Goal: Task Accomplishment & Management: Manage account settings

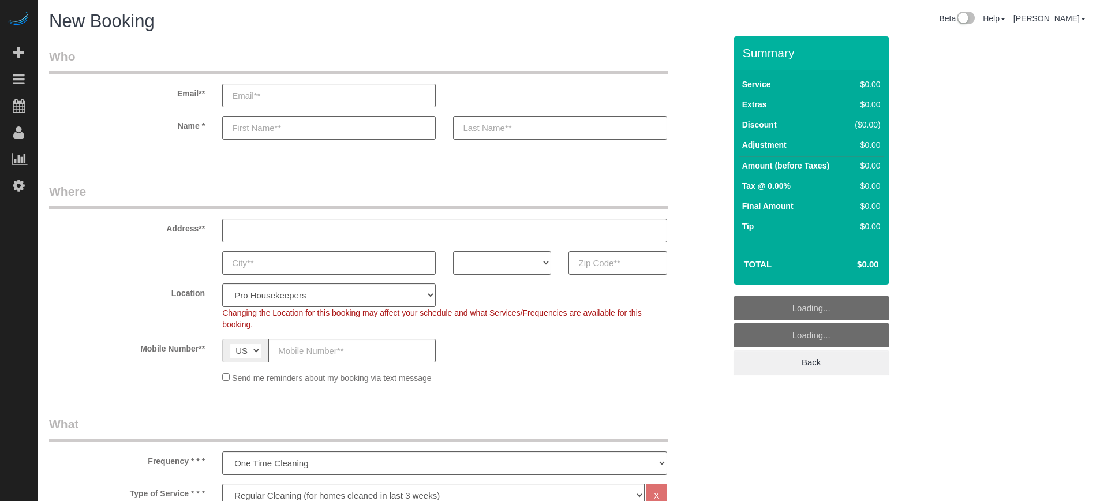
select select "4"
select select "number:9"
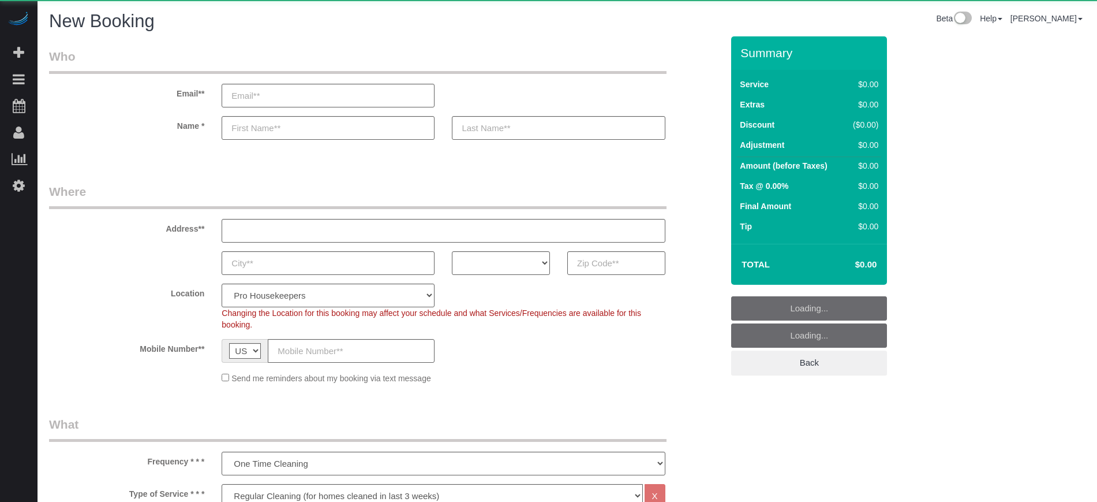
select select "4"
select select "number:9"
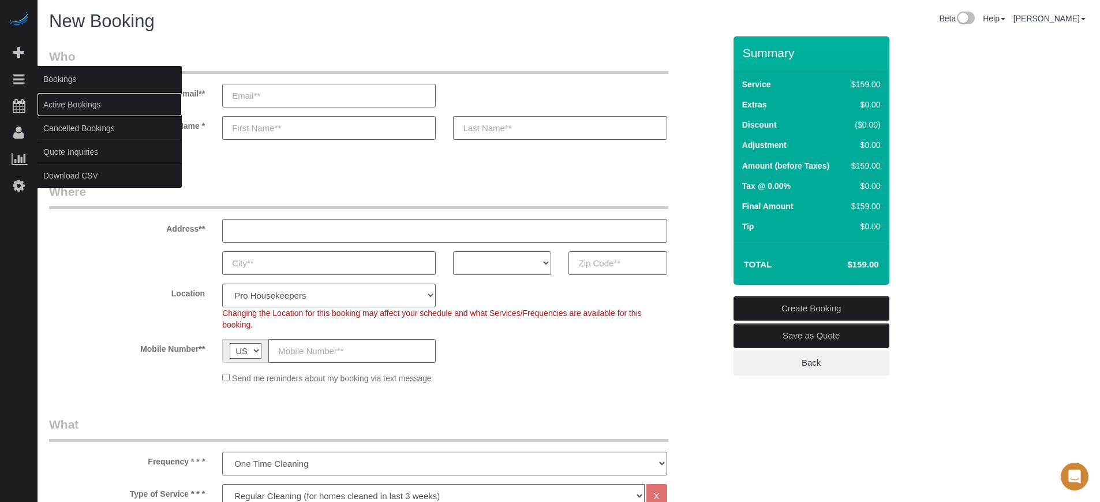
click at [65, 102] on link "Active Bookings" at bounding box center [110, 104] width 144 height 23
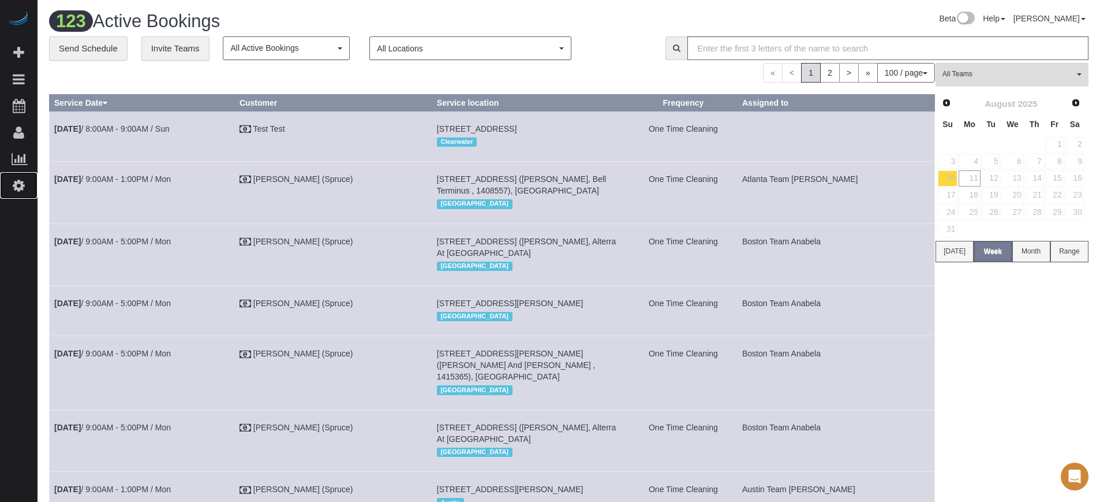
click at [20, 189] on icon at bounding box center [19, 185] width 12 height 14
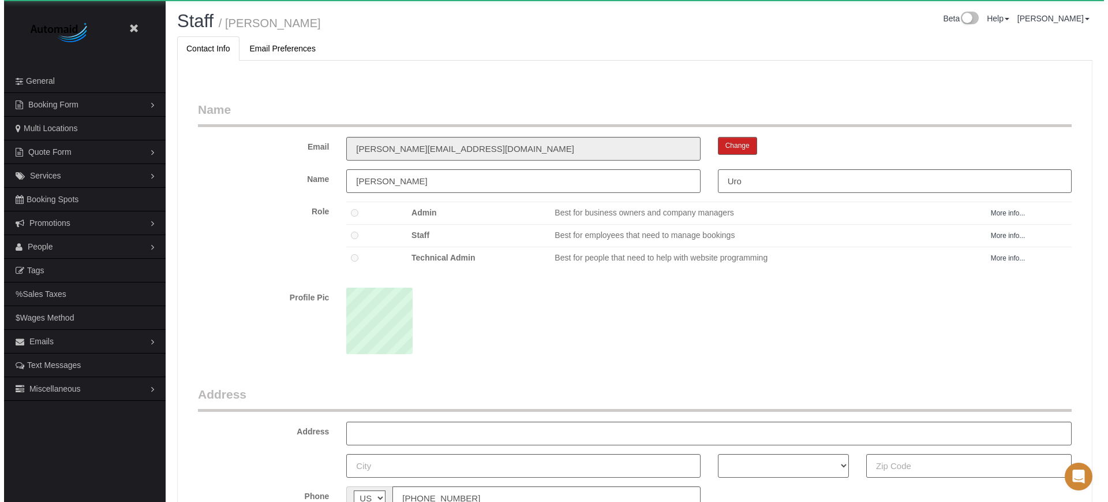
scroll to position [751, 1100]
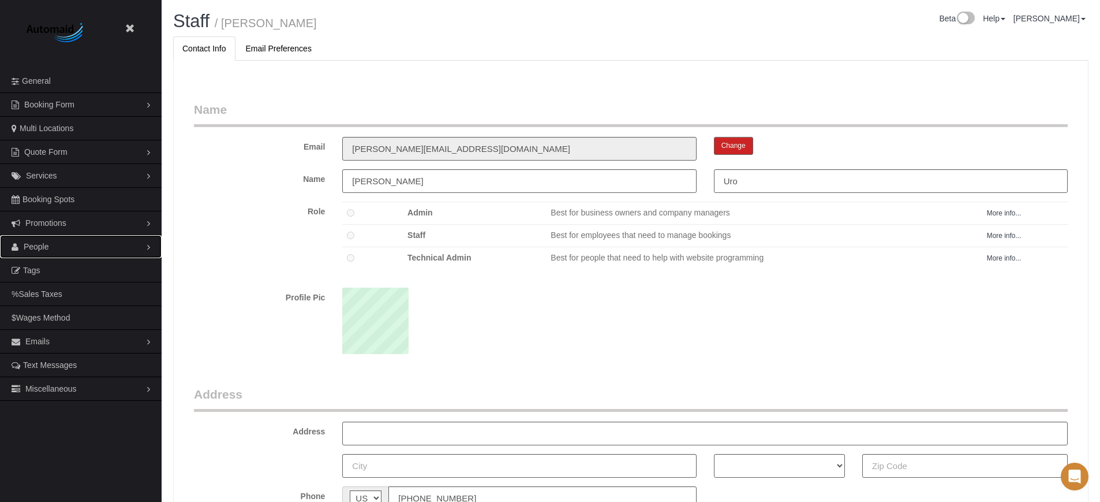
click at [48, 238] on link "People" at bounding box center [81, 246] width 162 height 23
click at [50, 267] on link "Teams" at bounding box center [81, 270] width 162 height 23
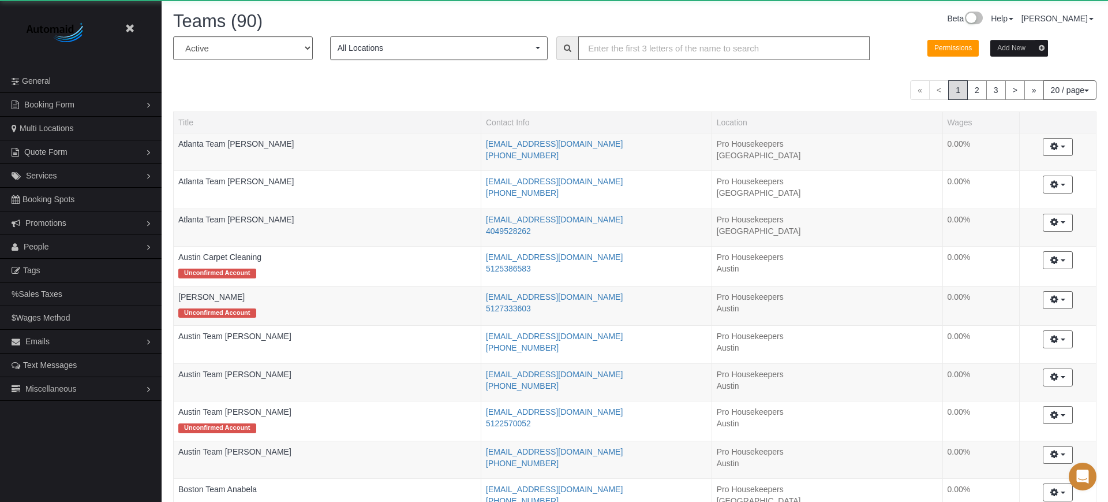
scroll to position [1004, 1100]
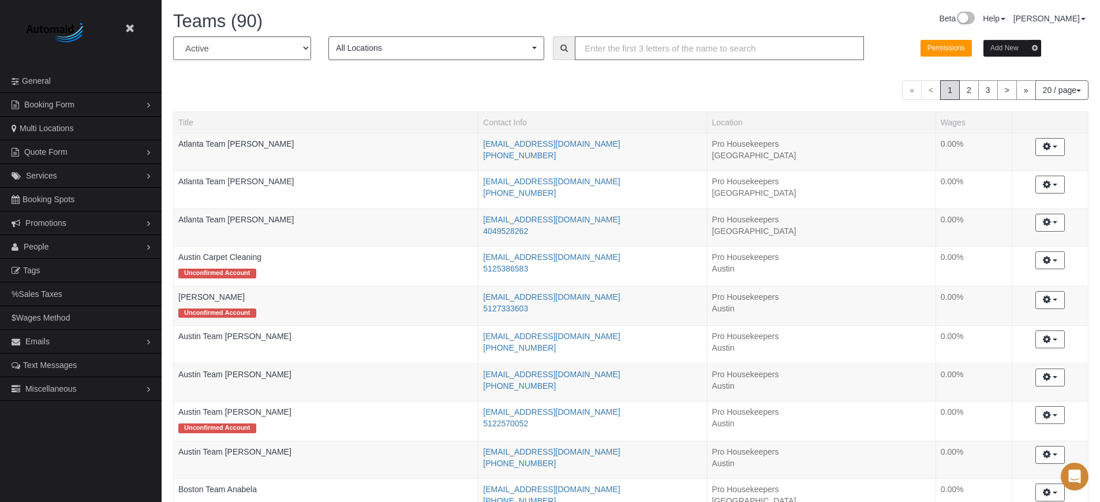
click at [613, 50] on input "text" at bounding box center [719, 48] width 289 height 24
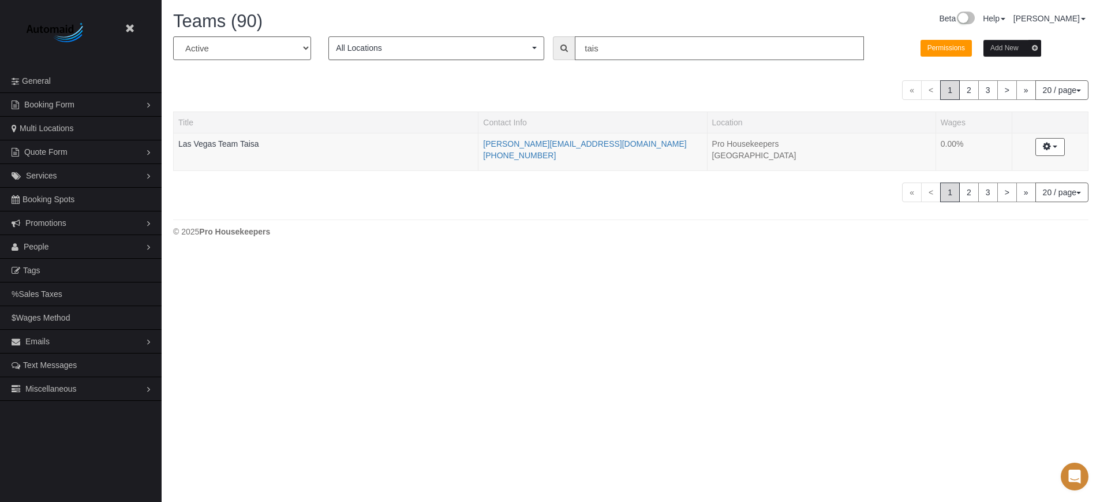
scroll to position [57477, 56622]
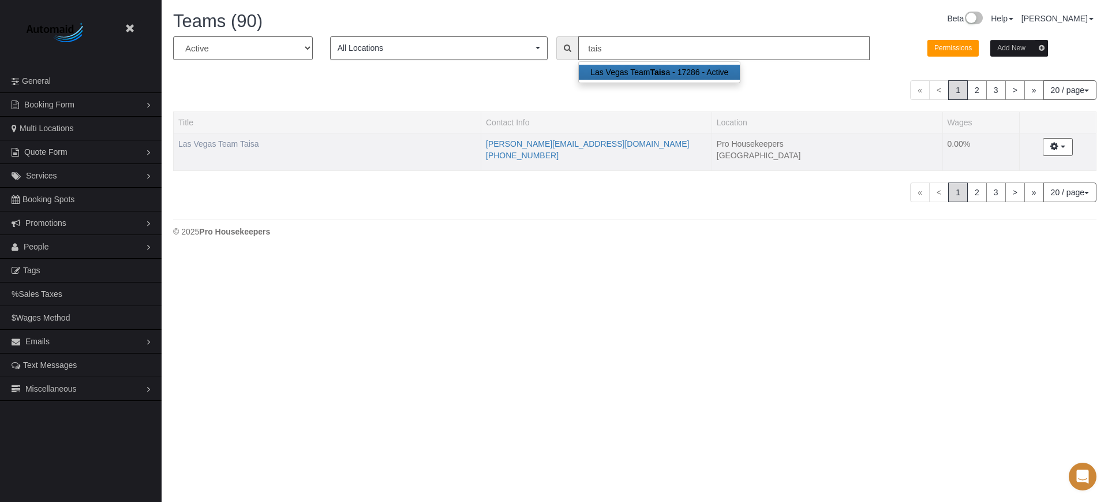
type input "tais"
click at [252, 141] on link "Las Vegas Team Taisa" at bounding box center [218, 143] width 81 height 9
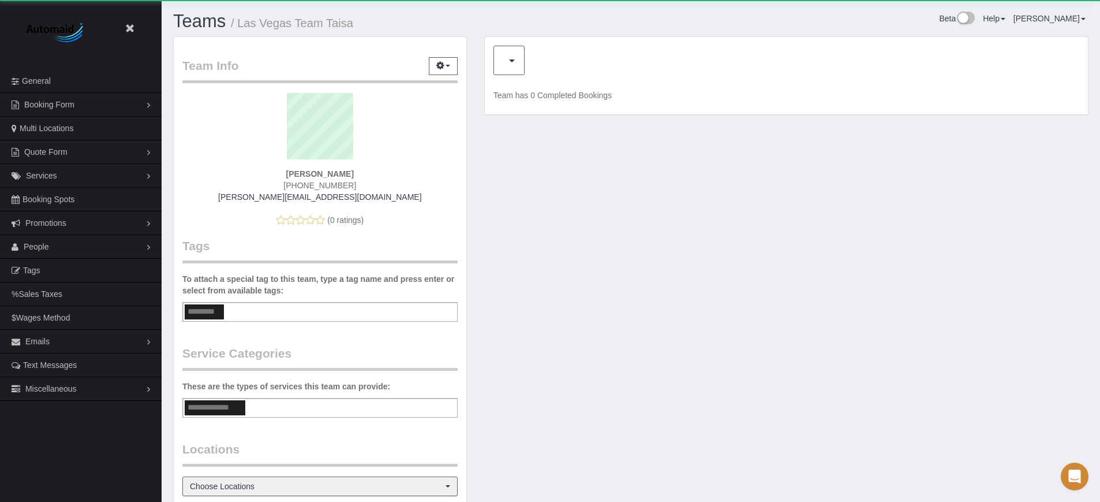
scroll to position [732, 1100]
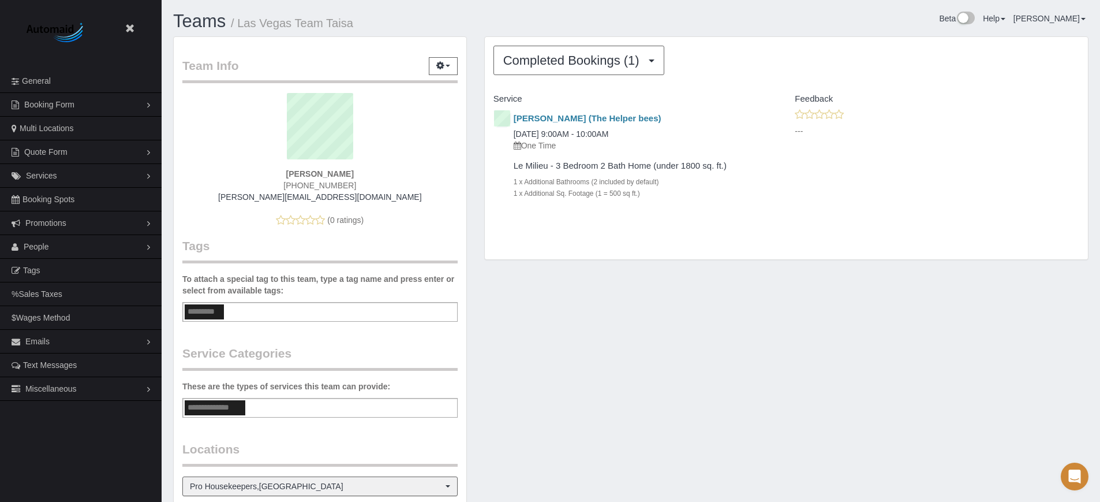
click at [970, 302] on div "Team Info Edit Contact Info Send Message Send Welcome Email Email Preferences V…" at bounding box center [631, 364] width 933 height 656
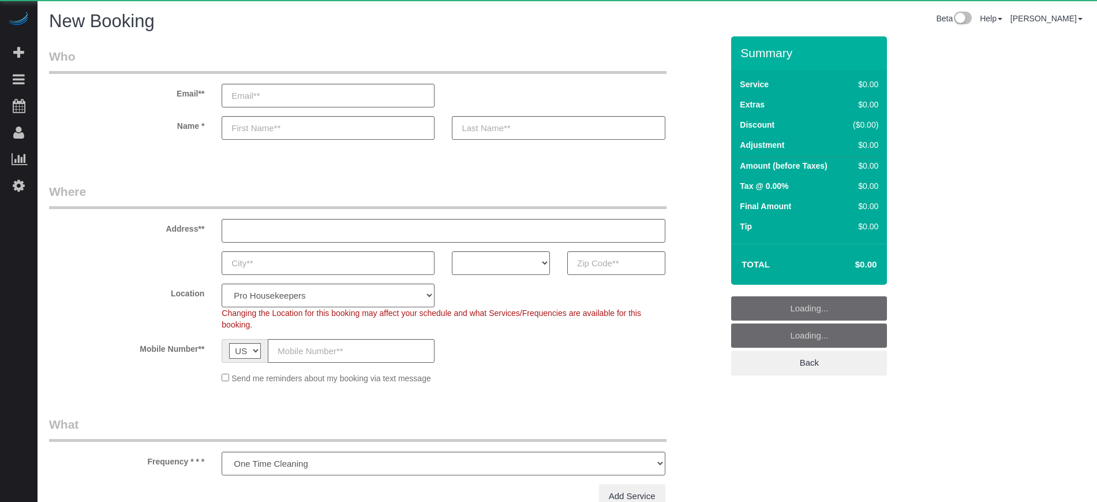
select select "object:1150"
select select "4"
select select "number:9"
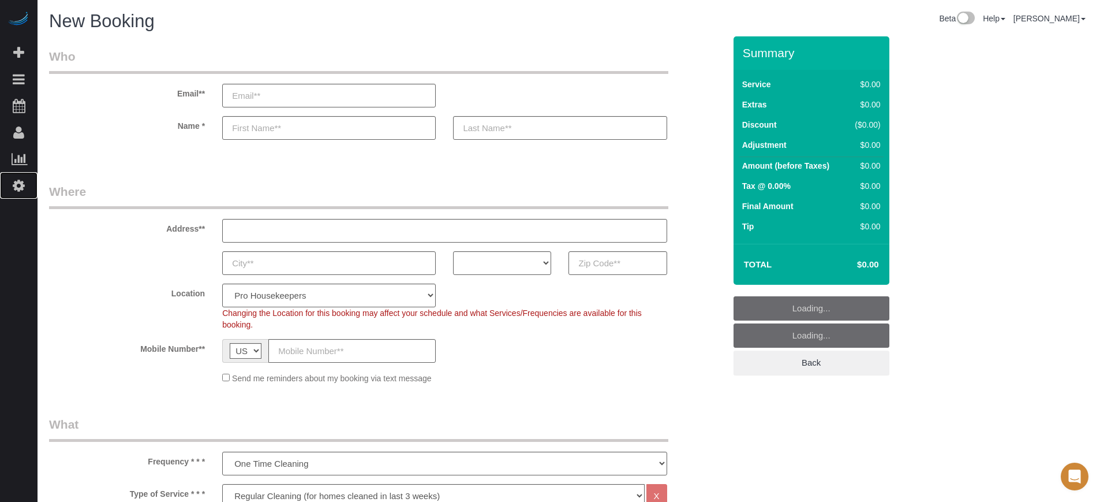
click at [24, 182] on icon at bounding box center [19, 185] width 12 height 14
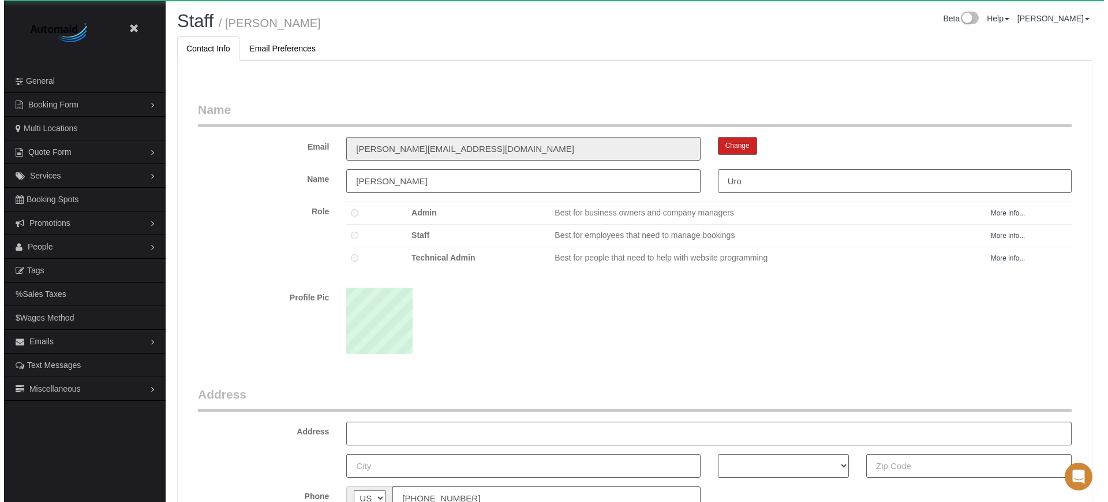
scroll to position [751, 1100]
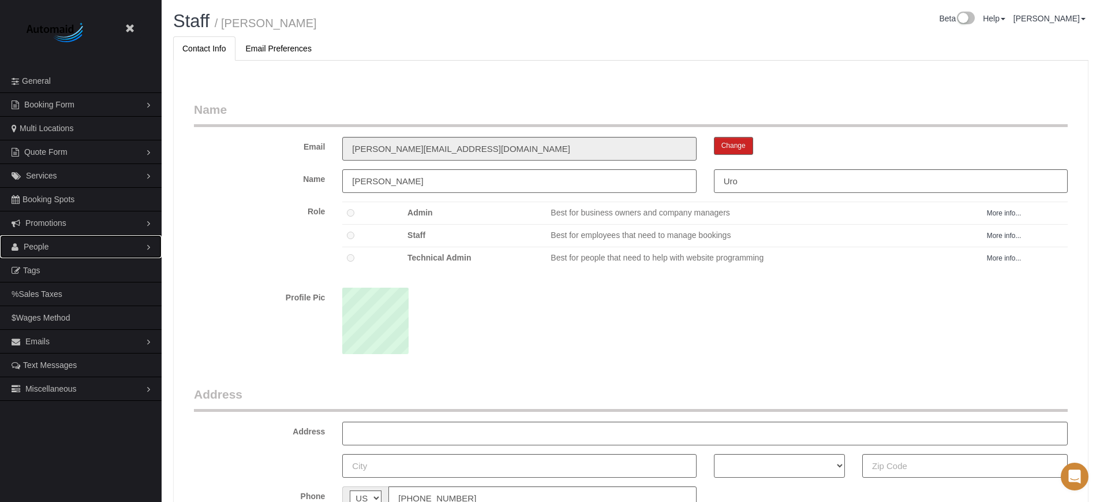
click at [32, 251] on span "People" at bounding box center [36, 246] width 25 height 9
click at [43, 270] on link "Teams" at bounding box center [81, 270] width 162 height 23
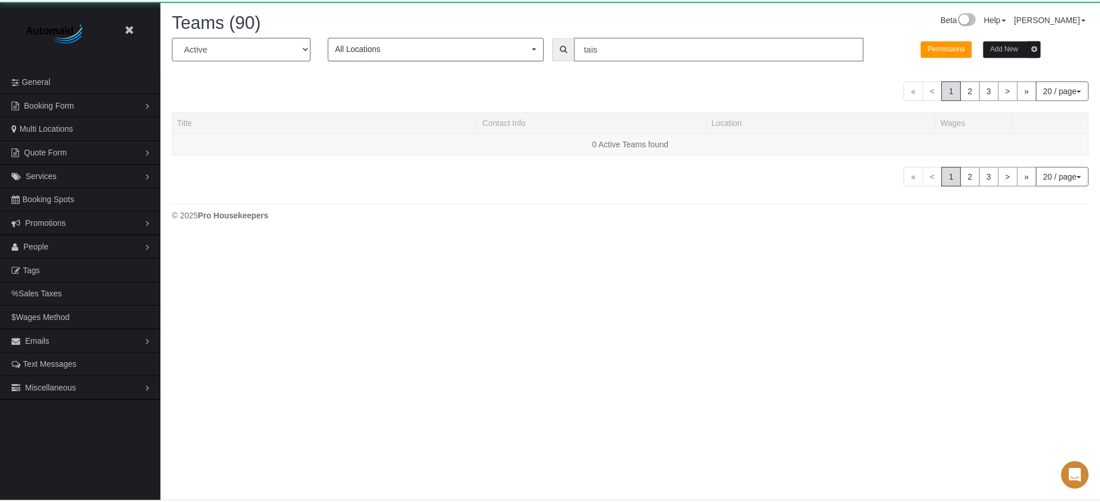
scroll to position [254, 1108]
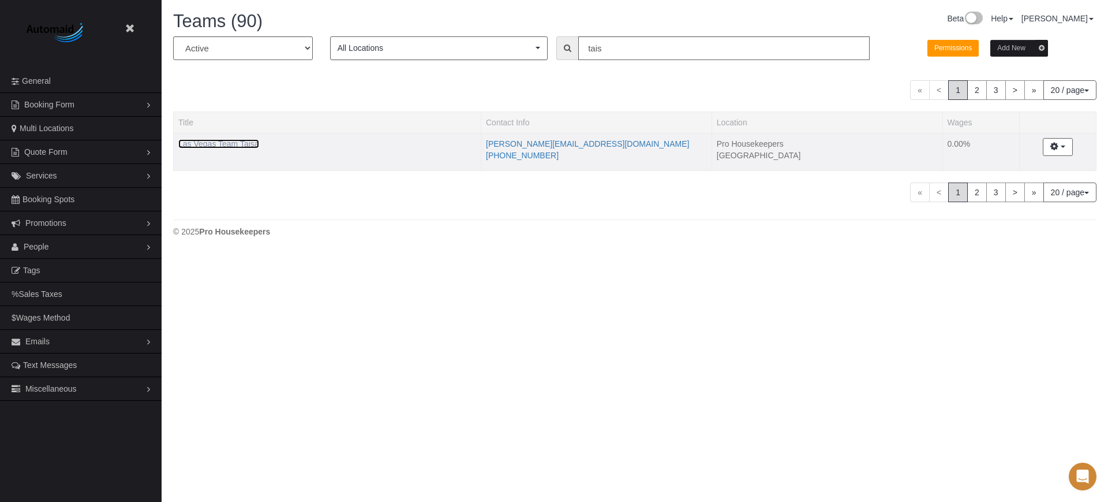
click at [228, 142] on link "Las Vegas Team Taisa" at bounding box center [218, 143] width 81 height 9
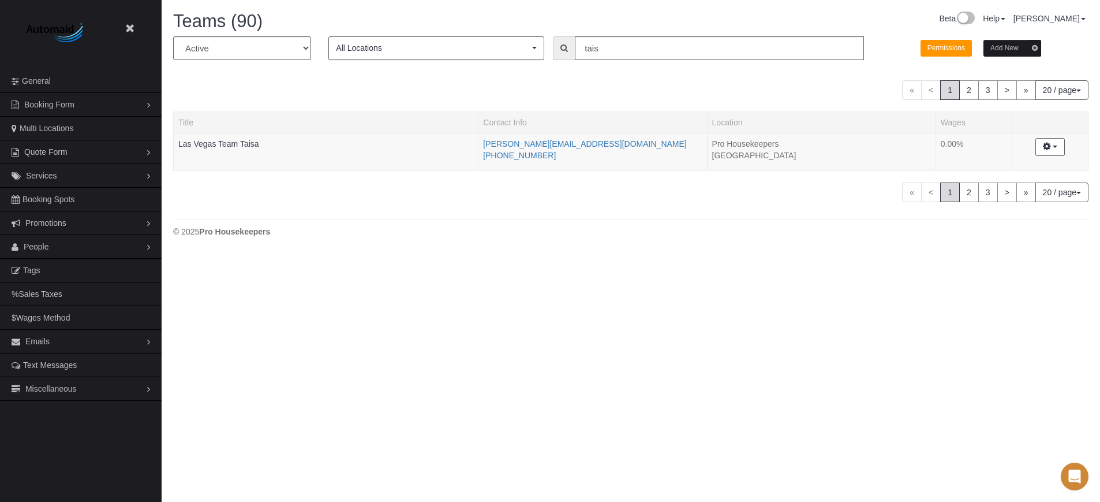
scroll to position [732, 1100]
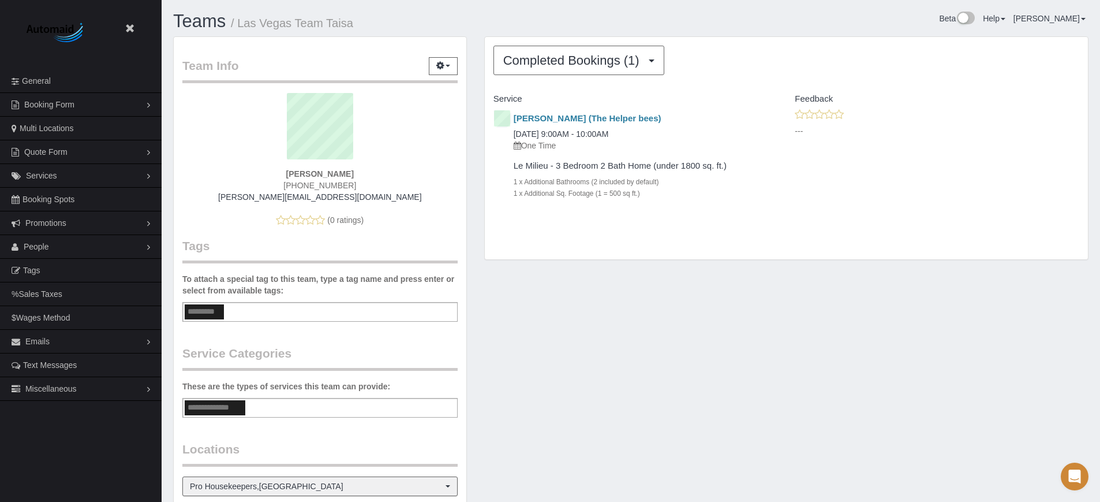
drag, startPoint x: 360, startPoint y: 26, endPoint x: 240, endPoint y: 28, distance: 119.5
click at [240, 28] on h1 "Teams / Las Vegas Team Taisa" at bounding box center [397, 22] width 449 height 20
copy small "Las Vegas Team Taisa"
click at [954, 259] on div "Completed Bookings (1) Completed Bookings (1) Upcoming Bookings (0) Cancelled B…" at bounding box center [786, 148] width 603 height 222
click at [987, 346] on div "Team Info Edit Contact Info Send Message Send Welcome Email Email Preferences V…" at bounding box center [631, 364] width 933 height 656
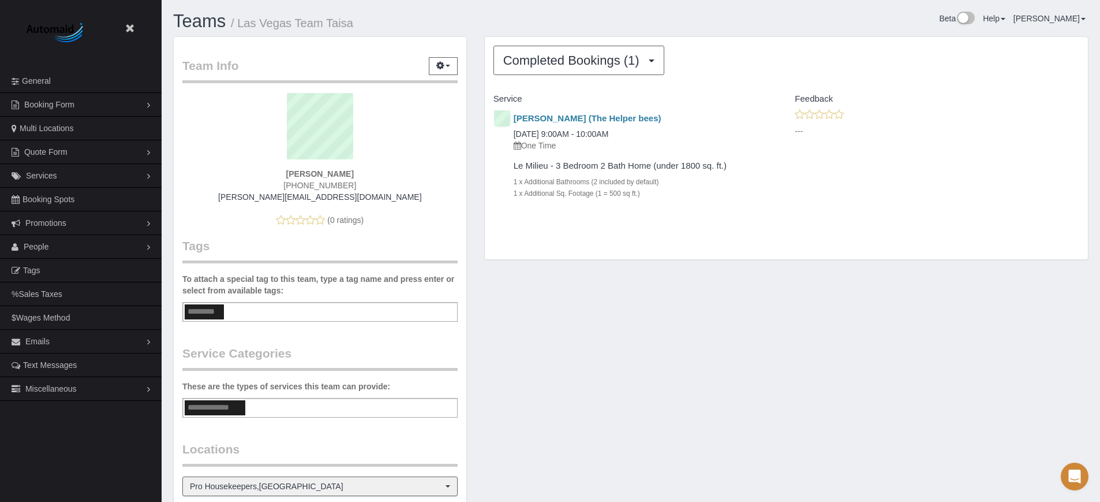
click at [1063, 371] on div "Team Info Edit Contact Info Send Message Send Welcome Email Email Preferences V…" at bounding box center [631, 364] width 933 height 656
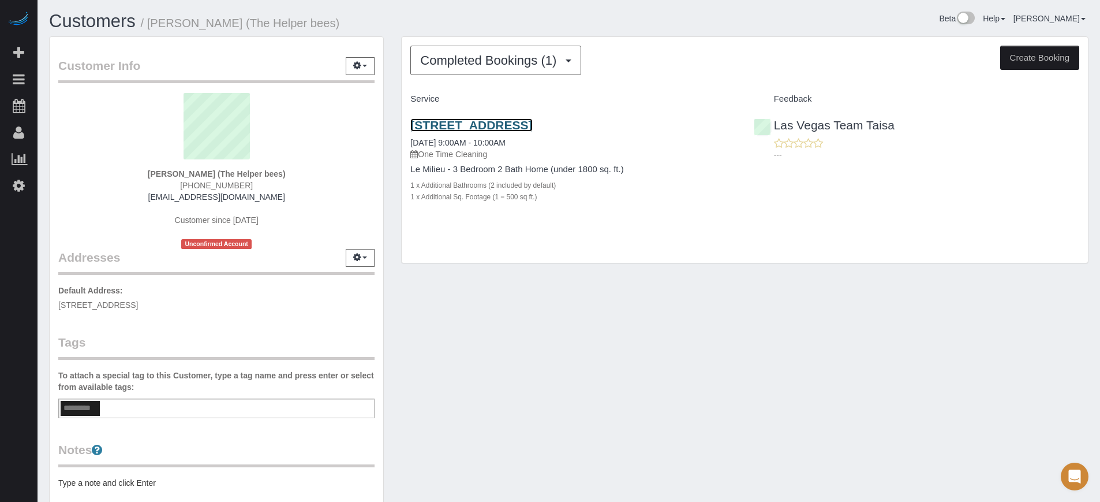
click at [494, 122] on link "11017 Bandol Pl, Las Vegas, NV 89141" at bounding box center [471, 124] width 122 height 13
